Goal: Task Accomplishment & Management: Complete application form

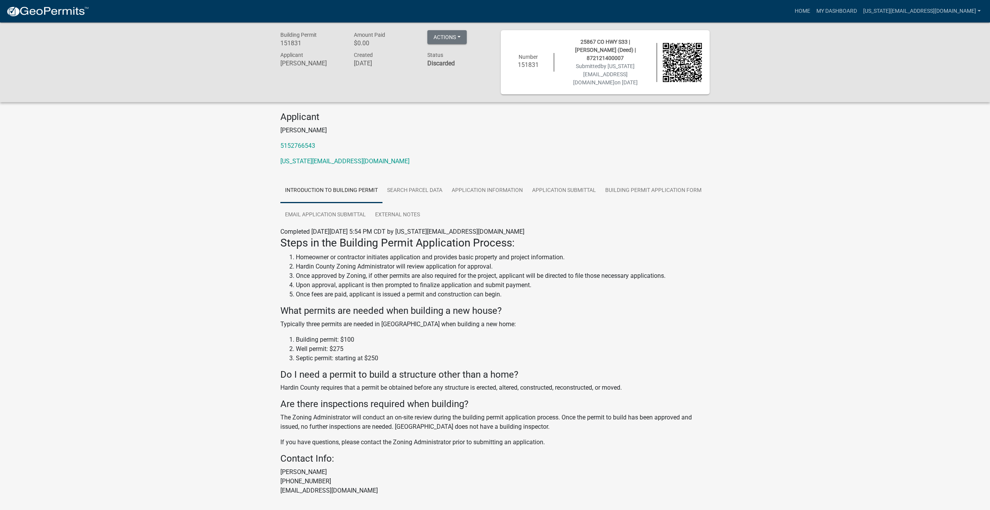
scroll to position [1, 0]
click at [457, 187] on link "Application Information" at bounding box center [487, 189] width 80 height 25
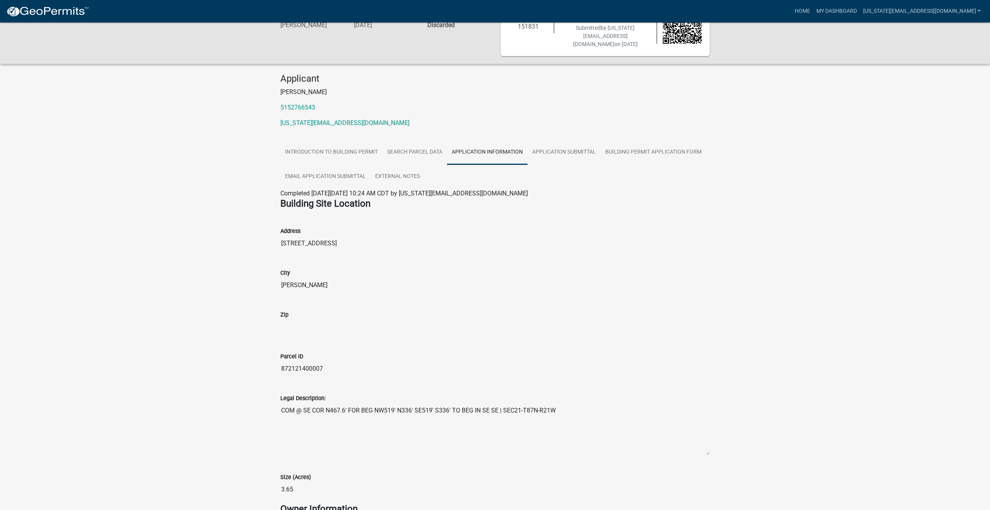
scroll to position [0, 0]
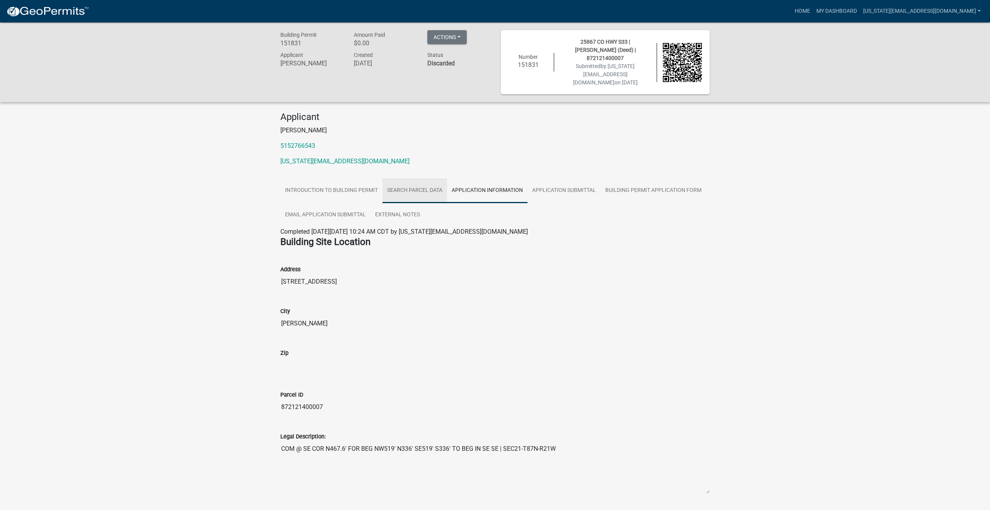
click at [415, 180] on link "Search Parcel Data" at bounding box center [414, 190] width 65 height 25
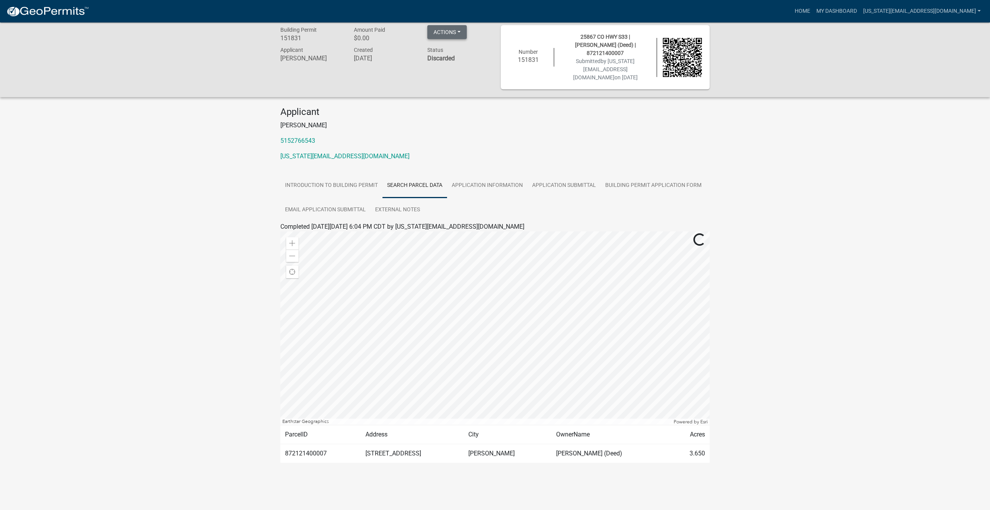
scroll to position [6, 0]
click at [461, 26] on button "Actions" at bounding box center [446, 31] width 39 height 14
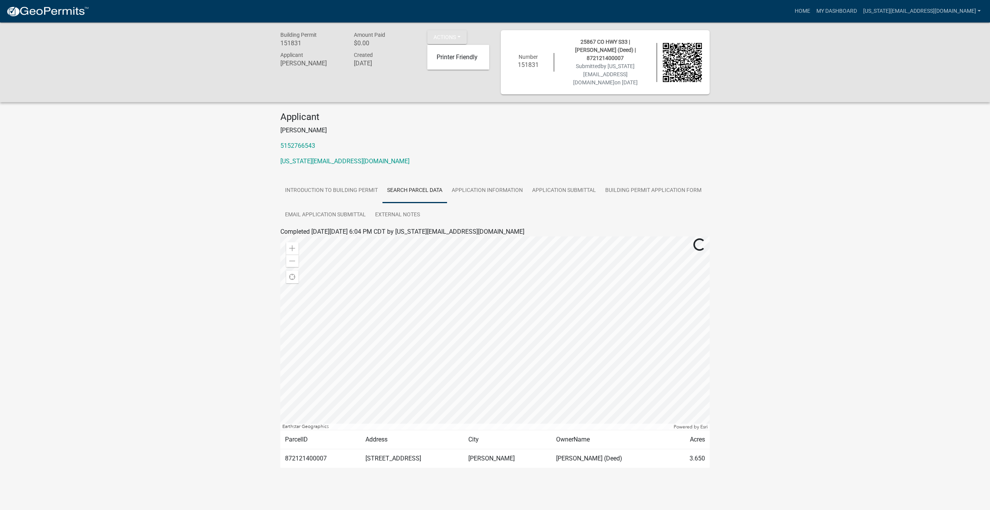
click at [39, 14] on img at bounding box center [47, 12] width 83 height 12
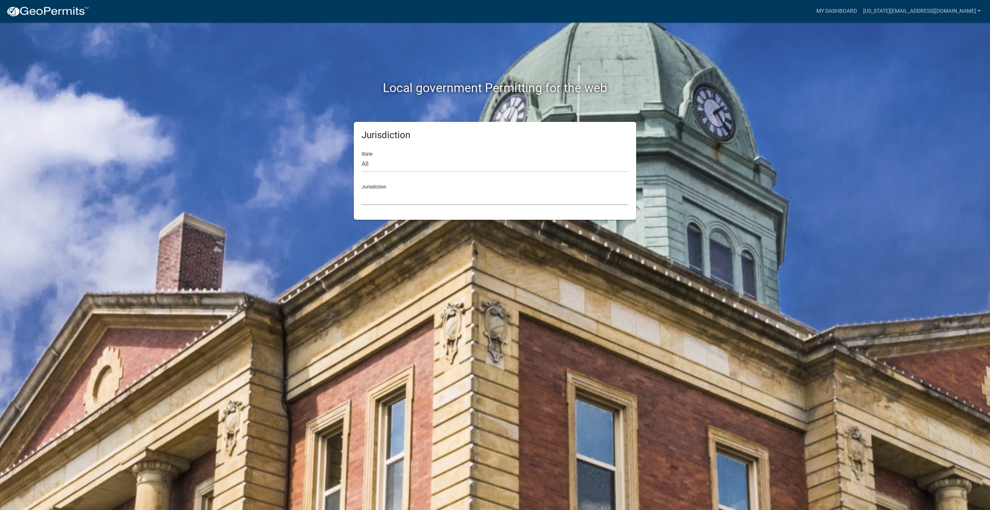
click at [390, 191] on select "[GEOGRAPHIC_DATA], [US_STATE] [GEOGRAPHIC_DATA], [US_STATE][PERSON_NAME][GEOGRA…" at bounding box center [494, 197] width 267 height 16
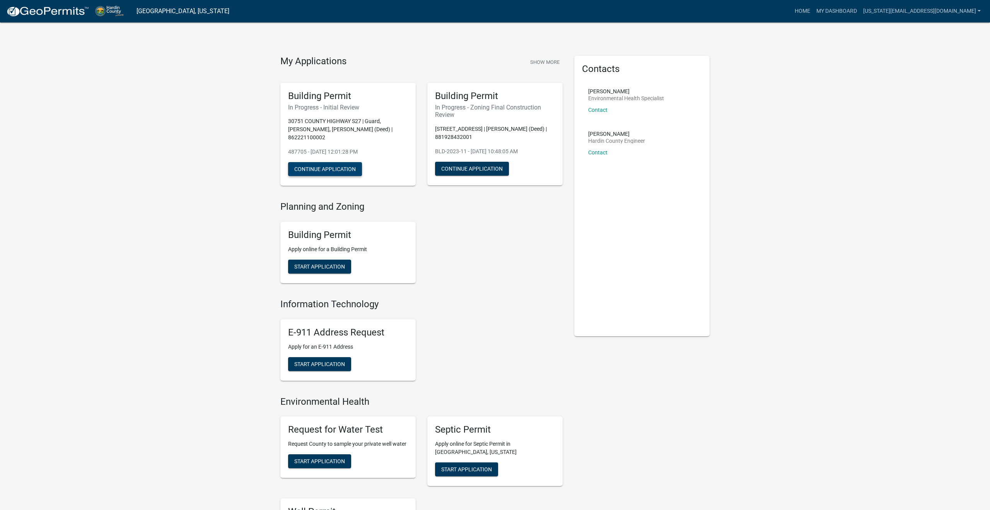
drag, startPoint x: 351, startPoint y: 162, endPoint x: 376, endPoint y: 174, distance: 28.5
click at [376, 174] on div "Building Permit In Progress - Initial Review [STREET_ADDRESS] | Guard, [PERSON_…" at bounding box center [347, 134] width 135 height 103
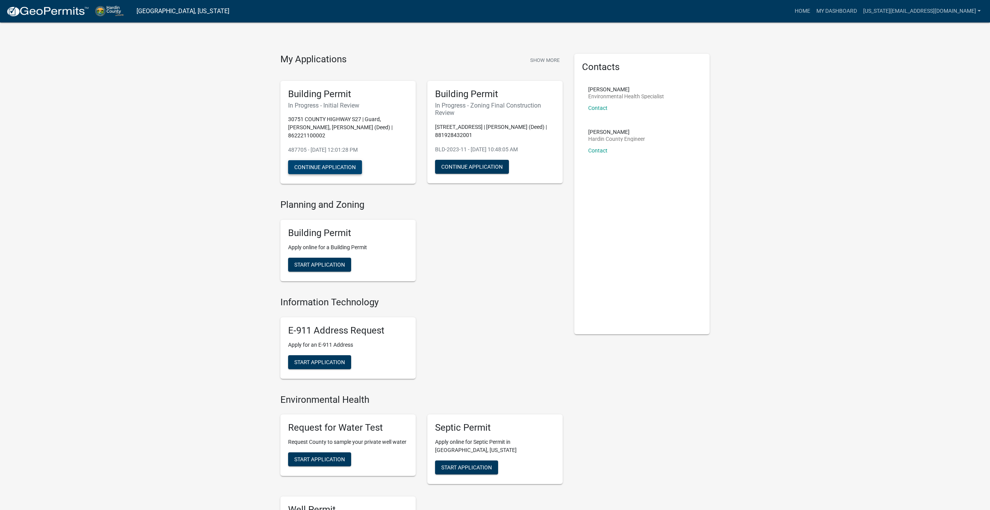
click at [324, 160] on button "Continue Application" at bounding box center [325, 167] width 74 height 14
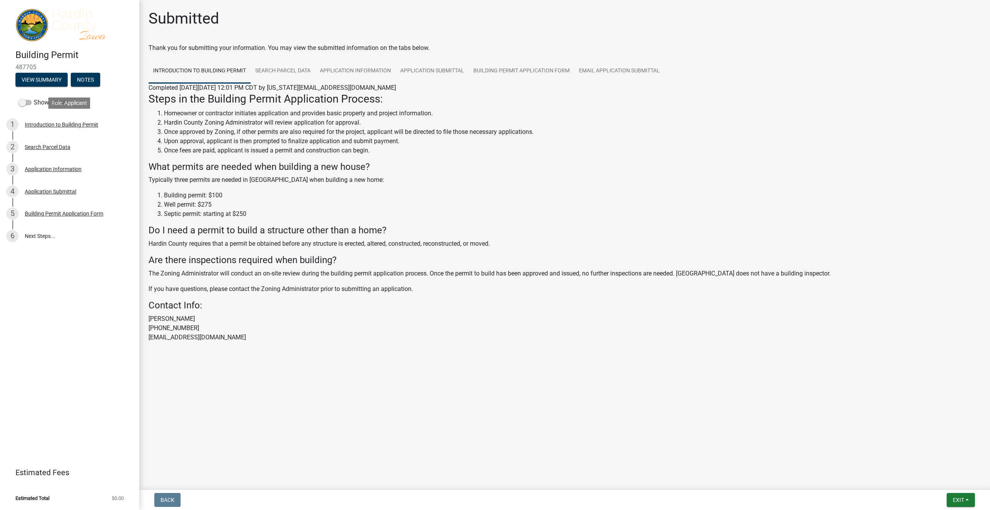
click at [63, 130] on div "1 Introduction to Building Permit" at bounding box center [66, 124] width 121 height 12
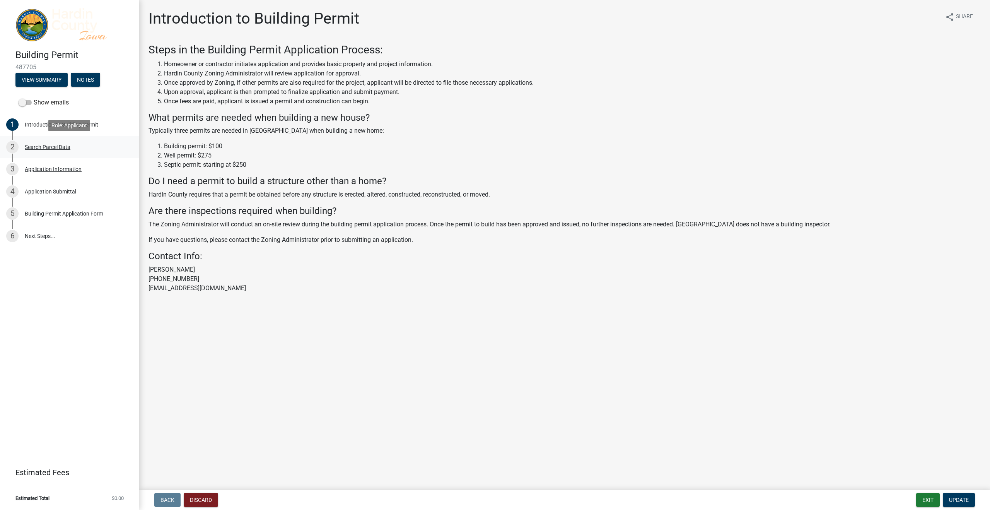
click at [57, 148] on div "Search Parcel Data" at bounding box center [48, 146] width 46 height 5
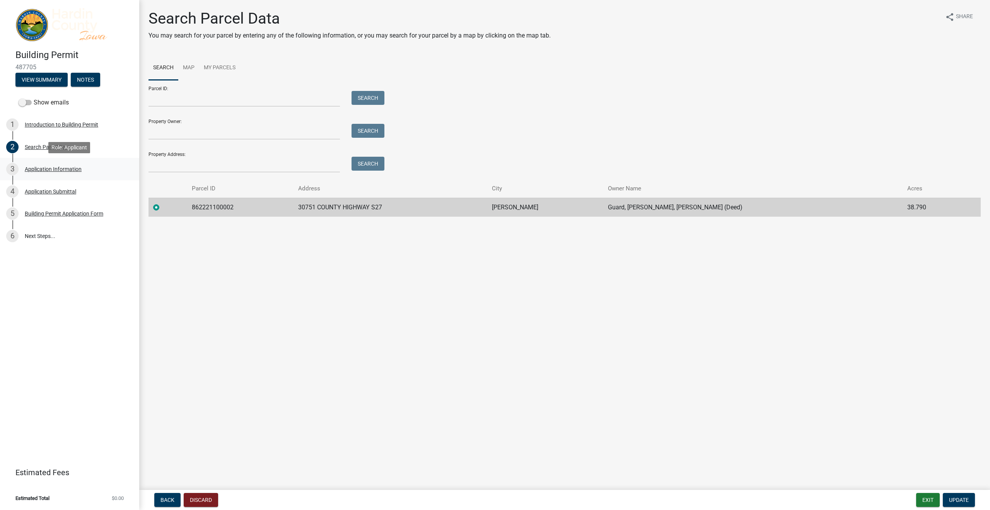
click at [58, 168] on div "Application Information" at bounding box center [53, 168] width 57 height 5
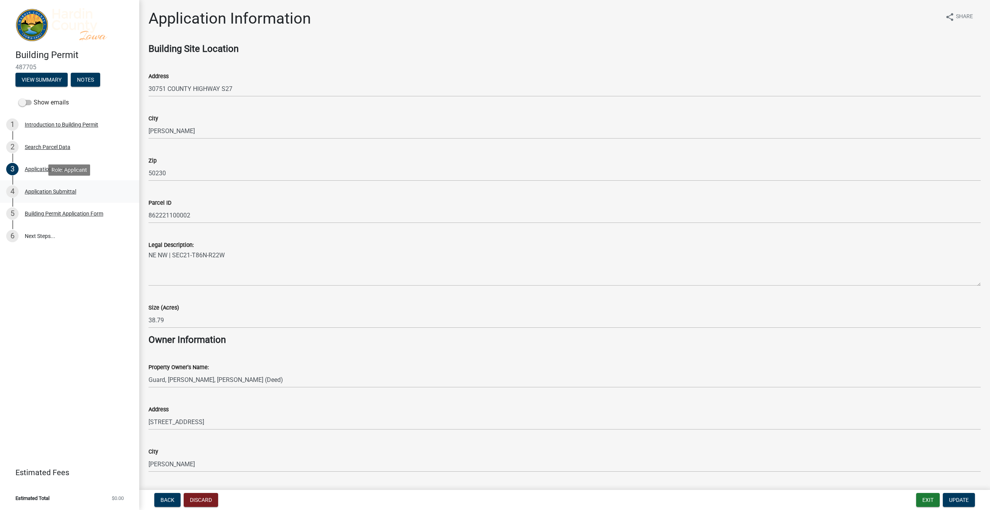
click at [60, 186] on div "4 Application Submittal" at bounding box center [66, 191] width 121 height 12
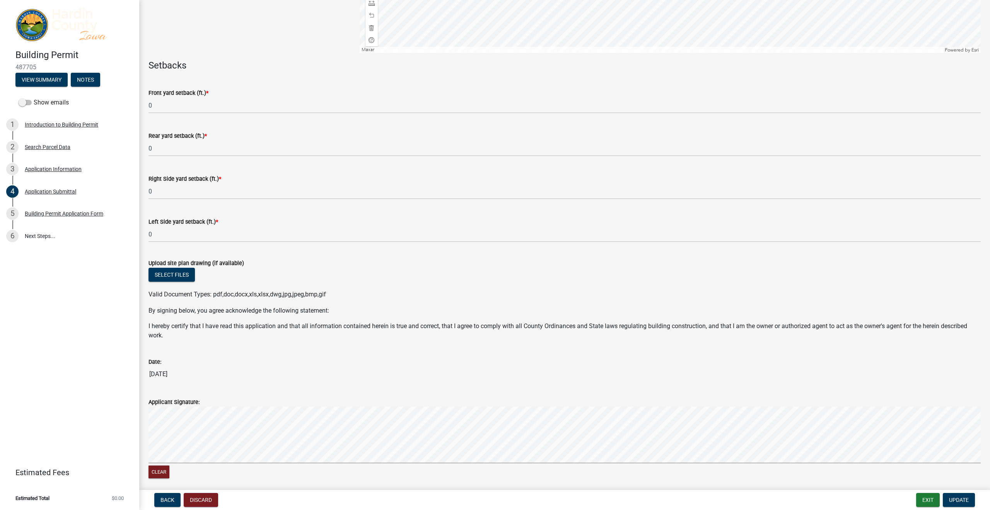
scroll to position [432, 0]
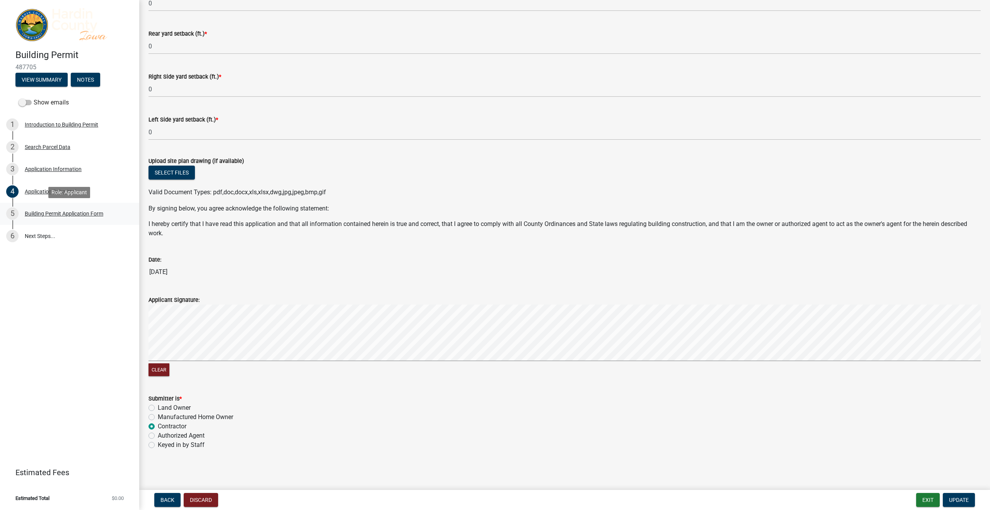
click at [55, 211] on div "Building Permit Application Form" at bounding box center [64, 213] width 78 height 5
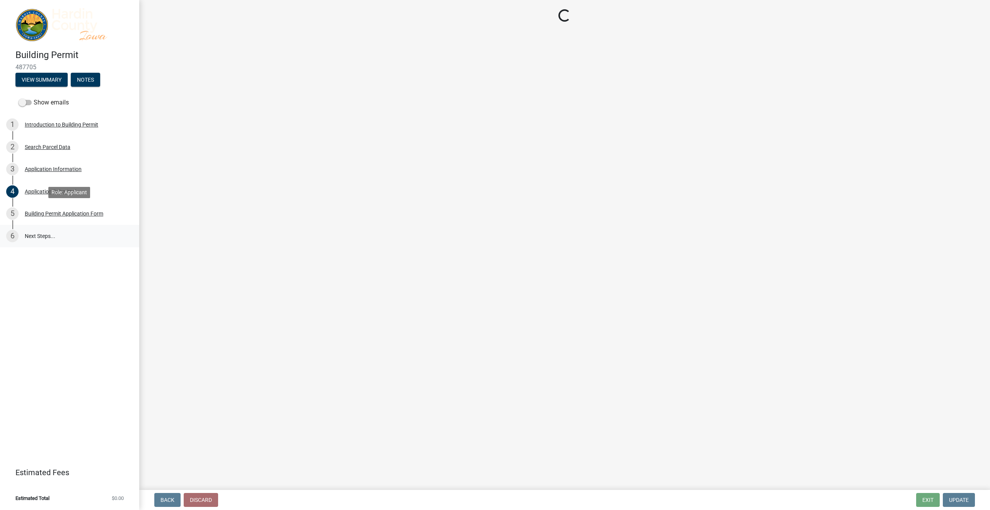
scroll to position [0, 0]
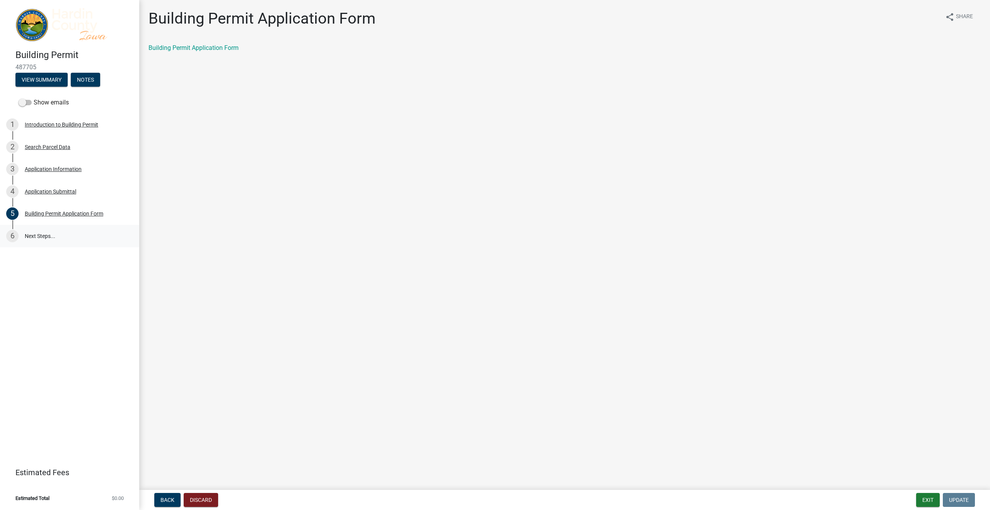
click at [64, 232] on link "6 Next Steps..." at bounding box center [69, 236] width 139 height 22
